Goal: Find specific page/section: Find specific page/section

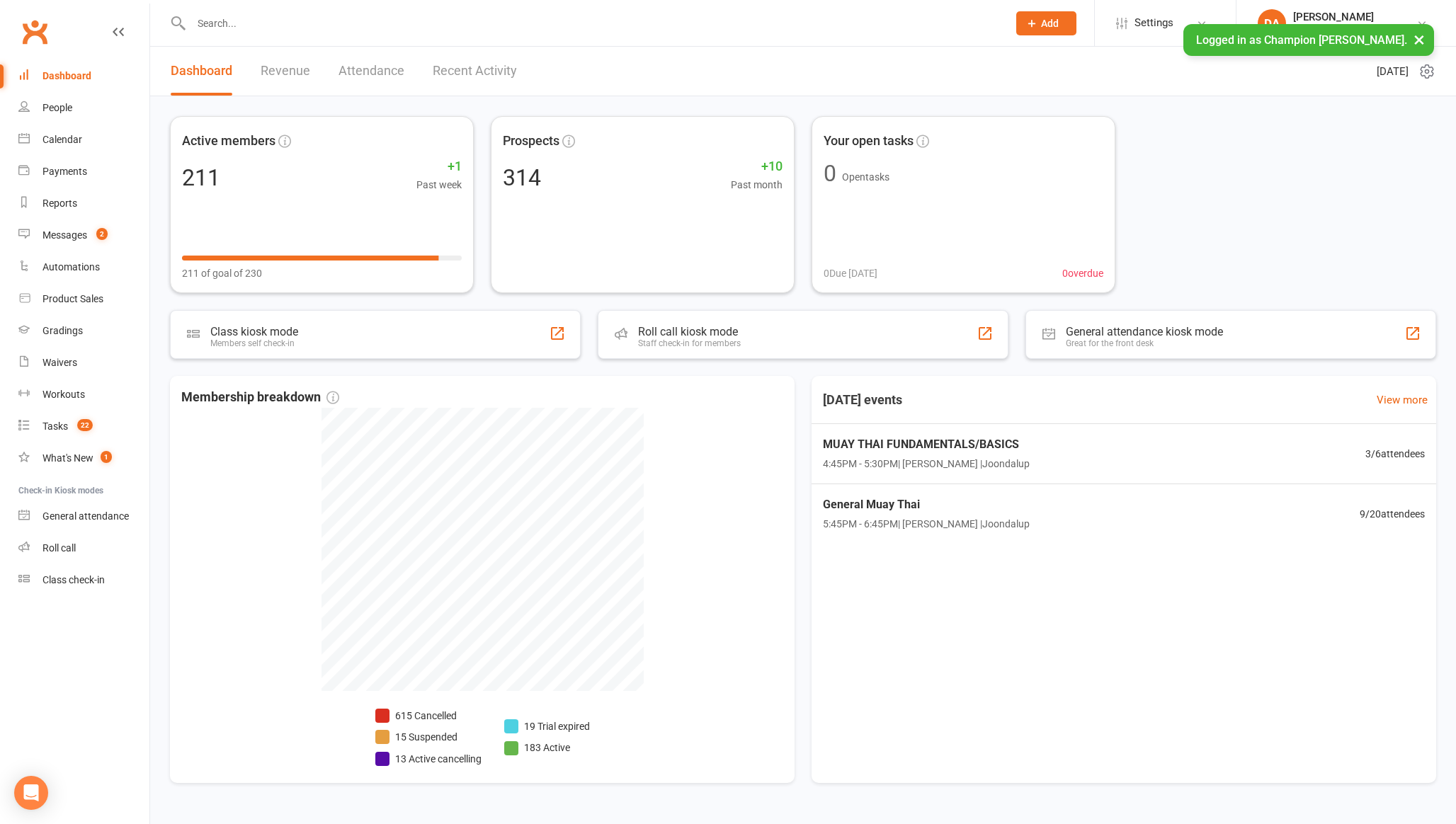
click at [242, 17] on input "text" at bounding box center [592, 23] width 811 height 20
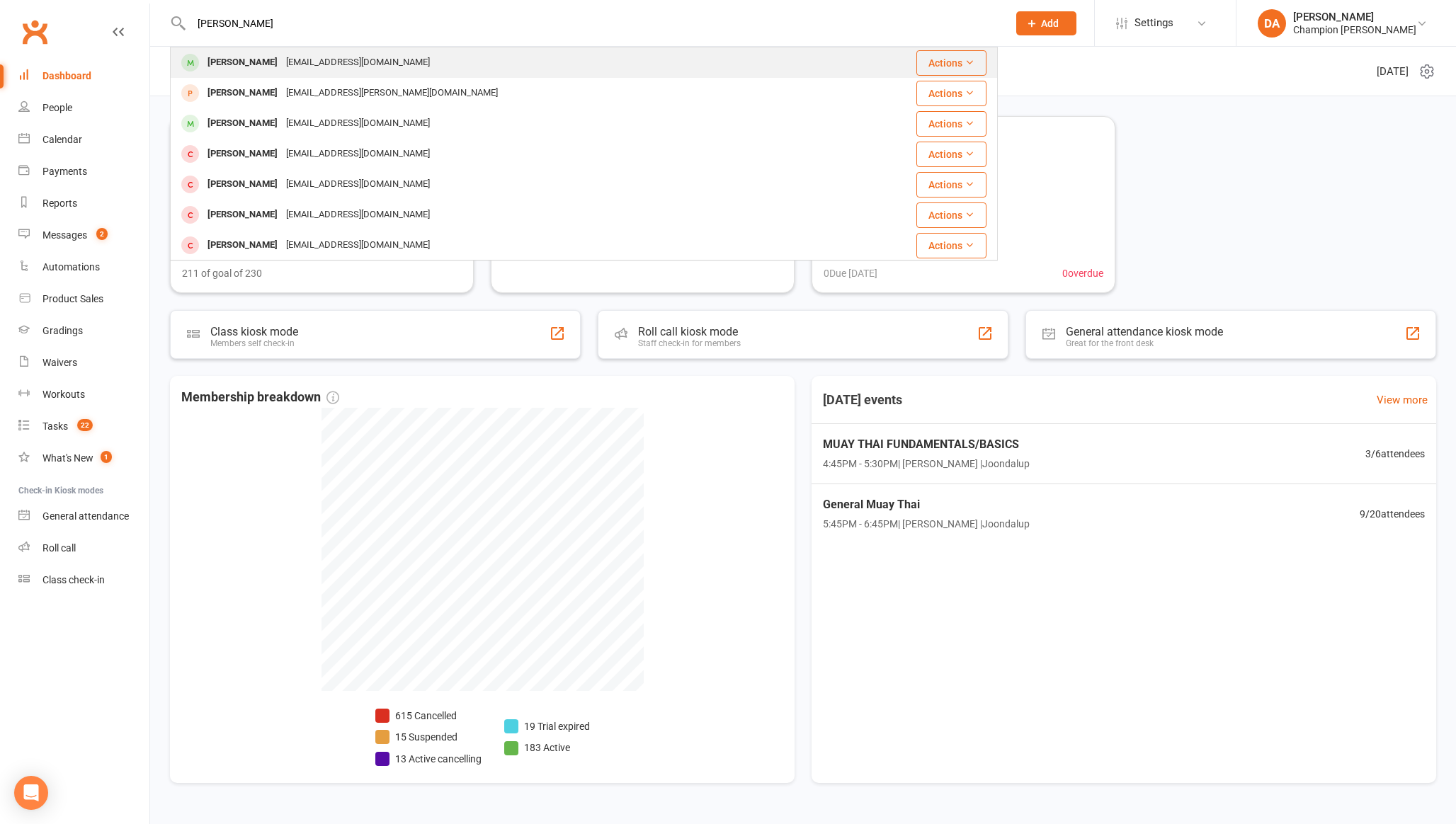
type input "[PERSON_NAME]"
click at [358, 71] on div "[EMAIL_ADDRESS][DOMAIN_NAME]" at bounding box center [357, 62] width 152 height 20
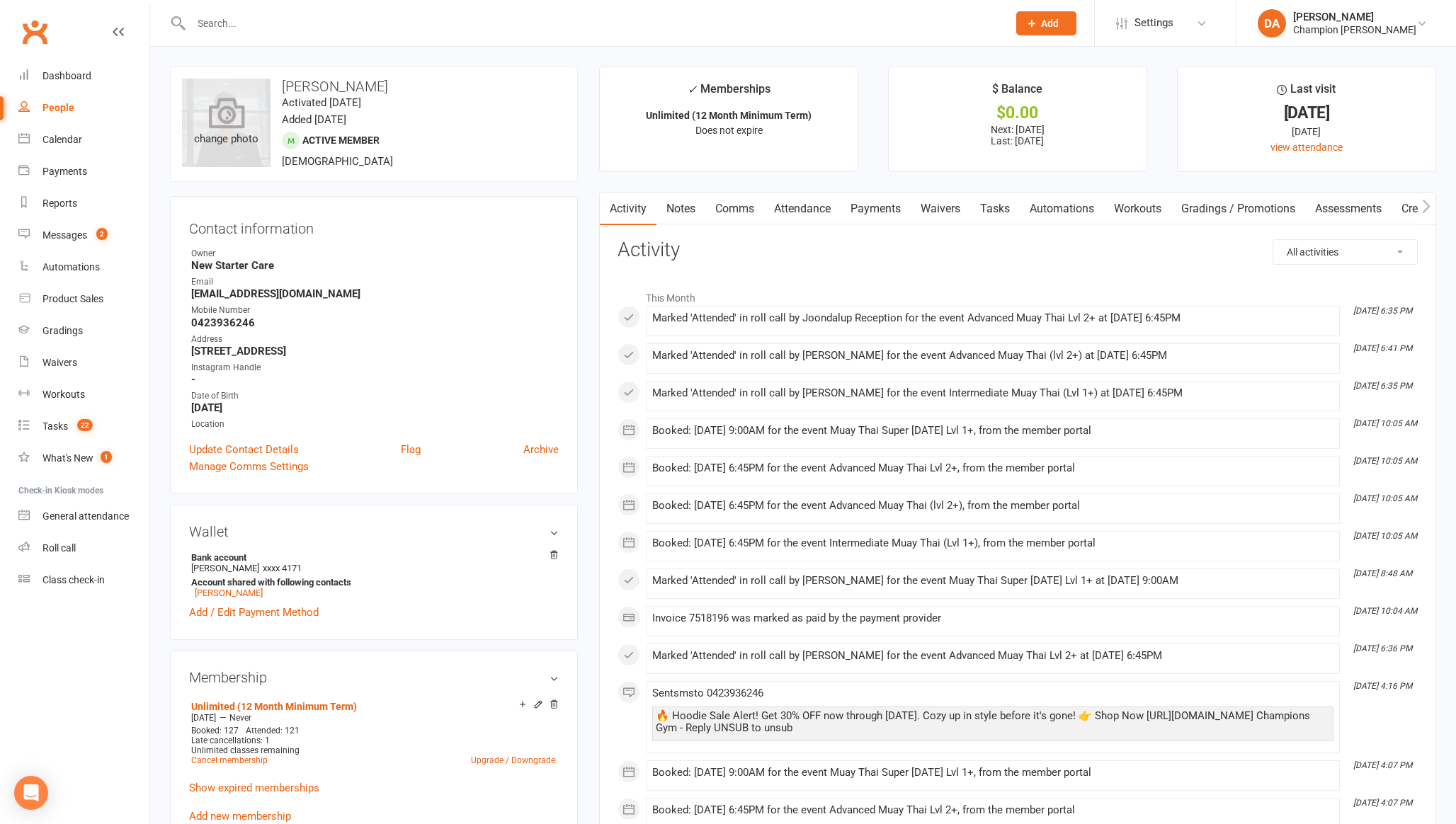
click at [234, 148] on div "change photo" at bounding box center [226, 123] width 88 height 88
